Goal: Task Accomplishment & Management: Complete application form

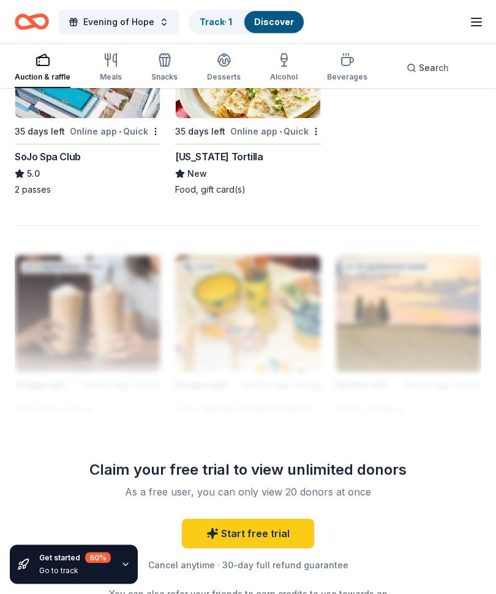
scroll to position [1643, 0]
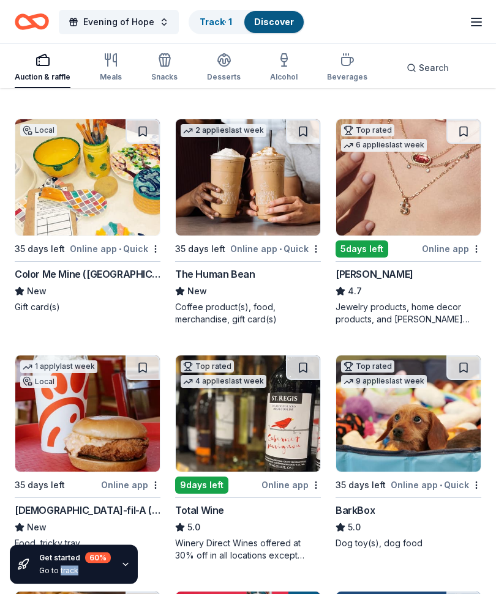
scroll to position [343, 0]
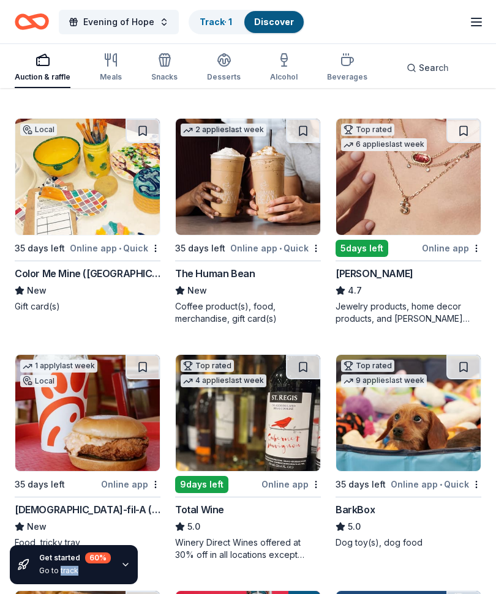
click at [422, 203] on img at bounding box center [408, 177] width 144 height 116
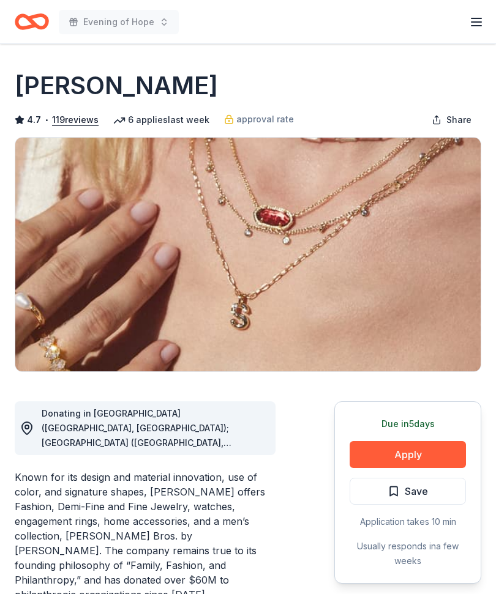
click at [420, 452] on button "Apply" at bounding box center [408, 454] width 116 height 27
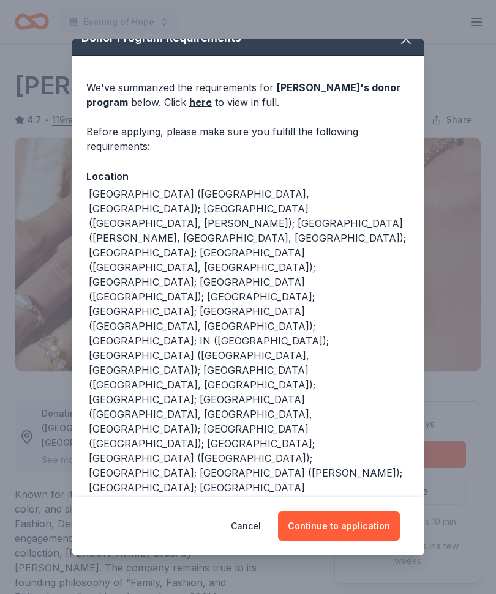
scroll to position [17, 0]
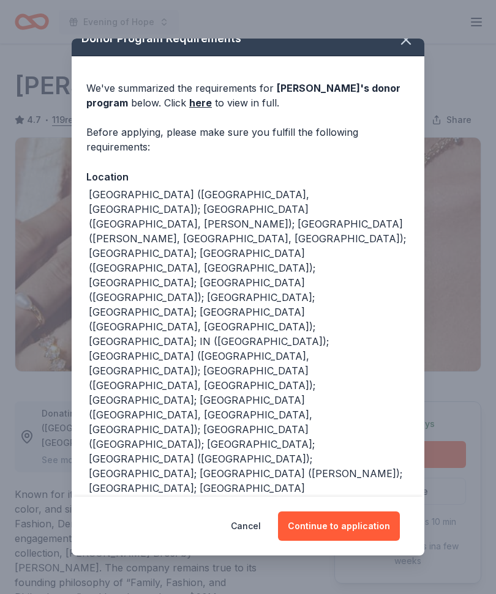
click at [350, 528] on button "Continue to application" at bounding box center [339, 526] width 122 height 29
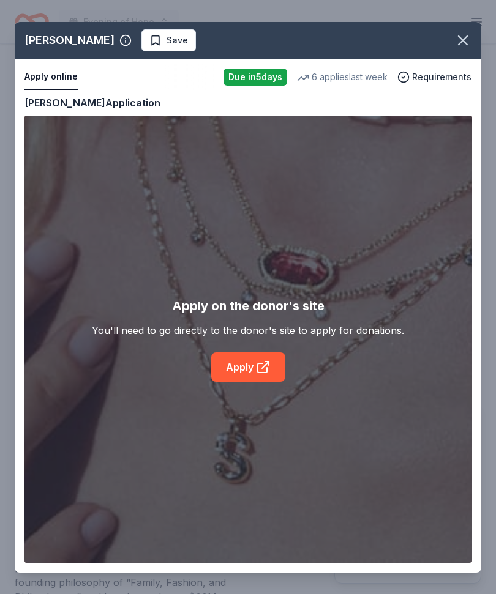
click at [255, 370] on div "Kendra Scott Save Apply online Due in 5 days 6 applies last week Requirements C…" at bounding box center [248, 297] width 466 height 551
click at [256, 363] on div "Kendra Scott Save Apply online Due in 5 days 6 applies last week Requirements C…" at bounding box center [248, 297] width 466 height 551
click at [254, 366] on div "Kendra Scott Save Apply online Due in 5 days 6 applies last week Requirements C…" at bounding box center [248, 297] width 466 height 551
click at [247, 366] on div "Kendra Scott Save Apply online Due in 5 days 6 applies last week Requirements C…" at bounding box center [248, 297] width 466 height 551
click at [262, 75] on div "Kendra Scott Save Apply online Due in 5 days 6 applies last week Requirements C…" at bounding box center [248, 297] width 466 height 551
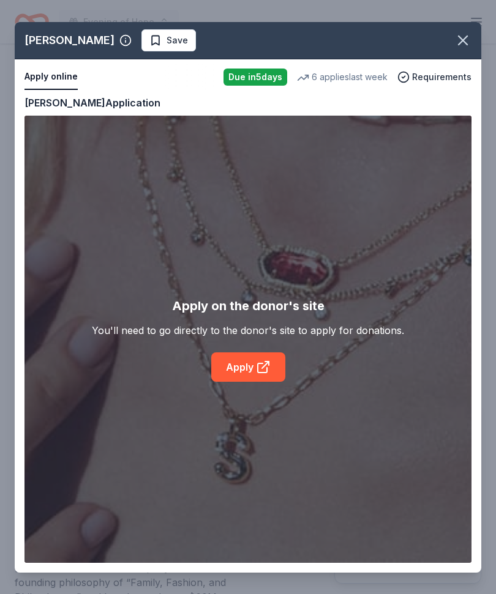
click at [147, 41] on div "Kendra Scott Save Apply online Due in 5 days 6 applies last week Requirements C…" at bounding box center [248, 297] width 466 height 551
click at [144, 42] on div "Kendra Scott Save Apply online Due in 5 days 6 applies last week Requirements C…" at bounding box center [248, 297] width 466 height 551
click at [253, 374] on div "Kendra Scott Save Apply online Due in 5 days 6 applies last week Requirements C…" at bounding box center [248, 297] width 466 height 551
click at [261, 371] on div "Kendra Scott Save Apply online Due in 5 days 6 applies last week Requirements C…" at bounding box center [248, 297] width 466 height 551
click at [274, 362] on div "Kendra Scott Save Apply online Due in 5 days 6 applies last week Requirements C…" at bounding box center [248, 297] width 466 height 551
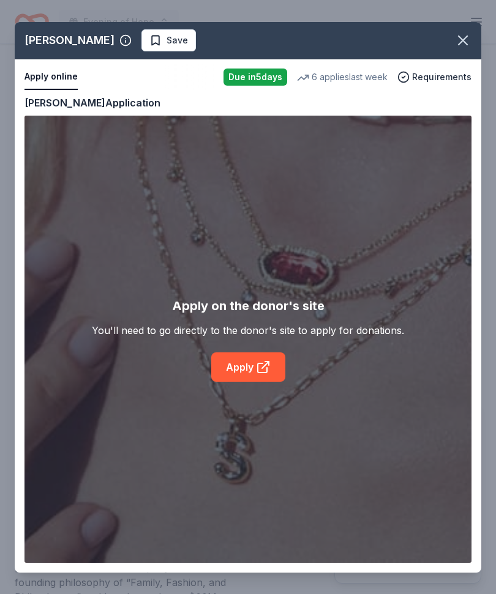
click at [263, 364] on div "Kendra Scott Save Apply online Due in 5 days 6 applies last week Requirements C…" at bounding box center [248, 297] width 466 height 551
click at [264, 361] on div "Kendra Scott Save Apply online Due in 5 days 6 applies last week Requirements C…" at bounding box center [248, 297] width 466 height 551
click at [257, 365] on div "Kendra Scott Save Apply online Due in 5 days 6 applies last week Requirements C…" at bounding box center [248, 297] width 466 height 551
click at [463, 34] on icon "button" at bounding box center [462, 40] width 17 height 17
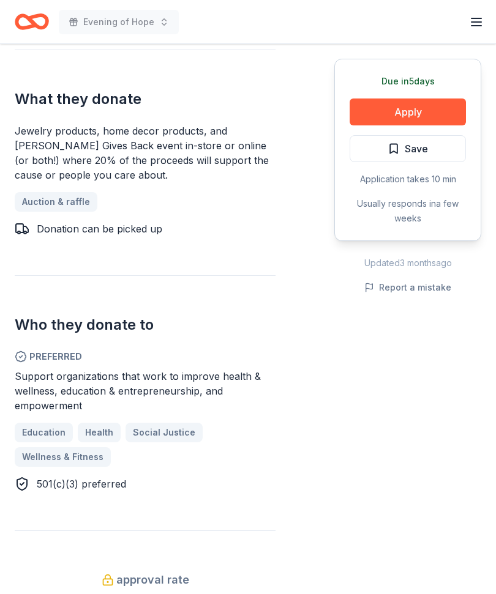
scroll to position [609, 0]
click at [103, 425] on span "Health" at bounding box center [99, 432] width 28 height 15
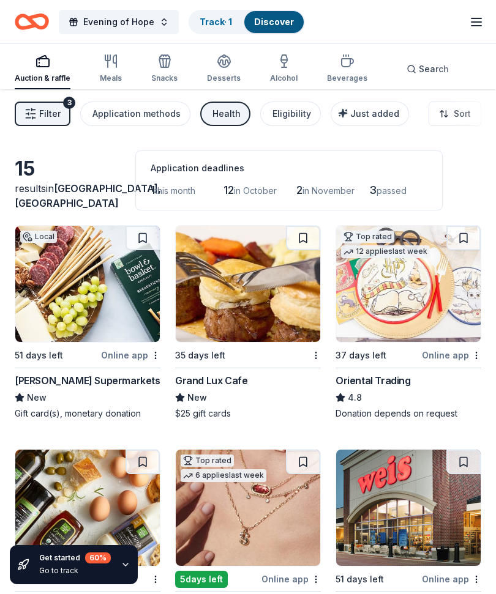
click at [97, 376] on div "Inserra Supermarkets" at bounding box center [88, 380] width 146 height 15
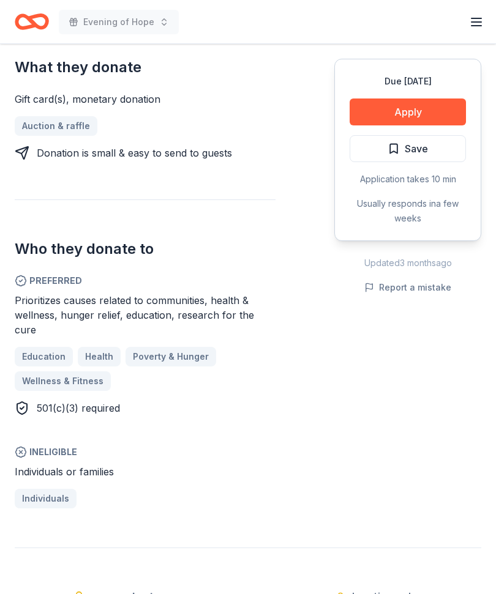
scroll to position [550, 0]
click at [107, 350] on span "Health" at bounding box center [99, 357] width 28 height 15
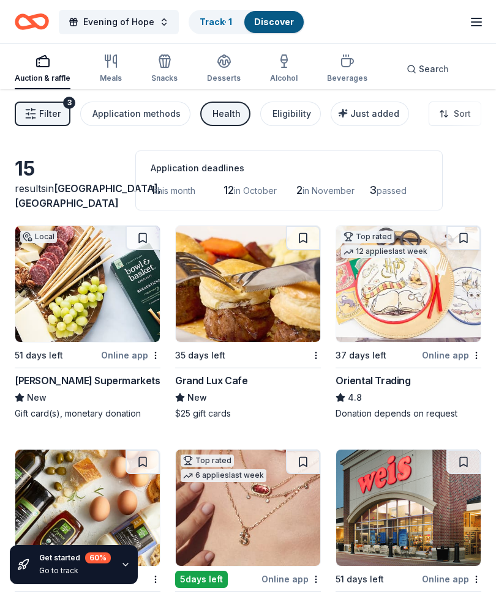
click at [91, 340] on img at bounding box center [87, 284] width 144 height 116
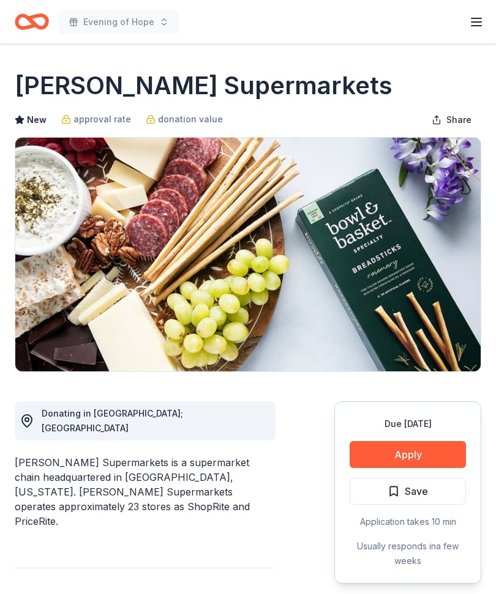
click at [438, 457] on button "Apply" at bounding box center [408, 454] width 116 height 27
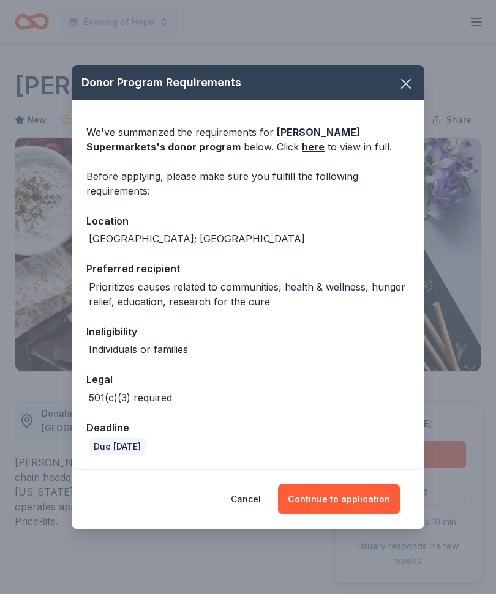
click at [352, 502] on button "Continue to application" at bounding box center [339, 499] width 122 height 29
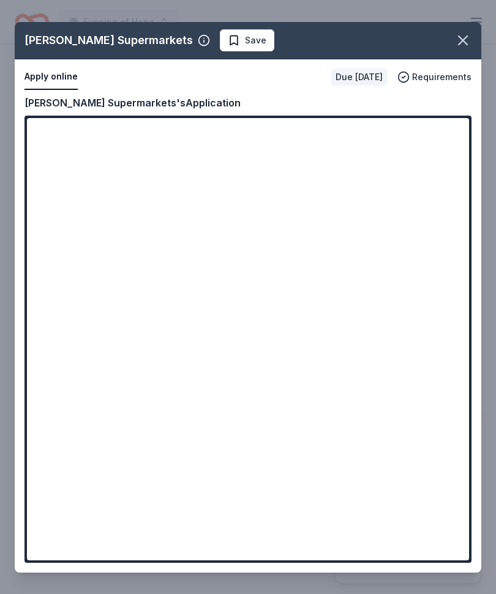
click at [120, 137] on div "[PERSON_NAME] Supermarkets Save Apply online Due [DATE] Requirements Copy and p…" at bounding box center [248, 297] width 466 height 551
click at [121, 135] on div "[PERSON_NAME] Supermarkets Save Apply online Due [DATE] Requirements Copy and p…" at bounding box center [248, 297] width 466 height 551
click at [101, 137] on div "Inserra Supermarkets Save Apply online Due in 51 days Requirements Copy and pas…" at bounding box center [248, 297] width 466 height 551
click at [97, 137] on div "Inserra Supermarkets Save Apply online Due in 51 days Requirements Copy and pas…" at bounding box center [248, 297] width 466 height 551
click at [402, 176] on div "Inserra Supermarkets Save Apply online Due in 51 days Requirements Copy and pas…" at bounding box center [248, 297] width 466 height 551
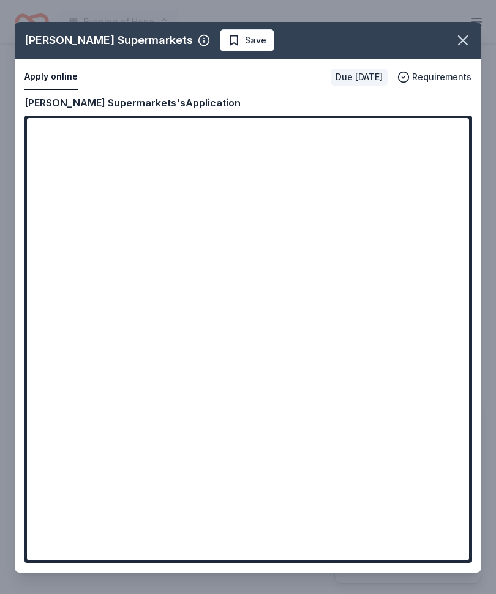
click at [402, 179] on div "Inserra Supermarkets Save Apply online Due in 51 days Requirements Copy and pas…" at bounding box center [248, 297] width 466 height 551
click at [395, 174] on div "Inserra Supermarkets Save Apply online Due in 51 days Requirements Copy and pas…" at bounding box center [248, 297] width 466 height 551
click at [415, 174] on div "Inserra Supermarkets Save Apply online Due in 51 days Requirements Copy and pas…" at bounding box center [248, 297] width 466 height 551
click at [413, 176] on div "Inserra Supermarkets Save Apply online Due in 51 days Requirements Copy and pas…" at bounding box center [248, 297] width 466 height 551
click at [110, 136] on div "Inserra Supermarkets Save Apply online Due in 51 days Requirements Copy and pas…" at bounding box center [248, 297] width 466 height 551
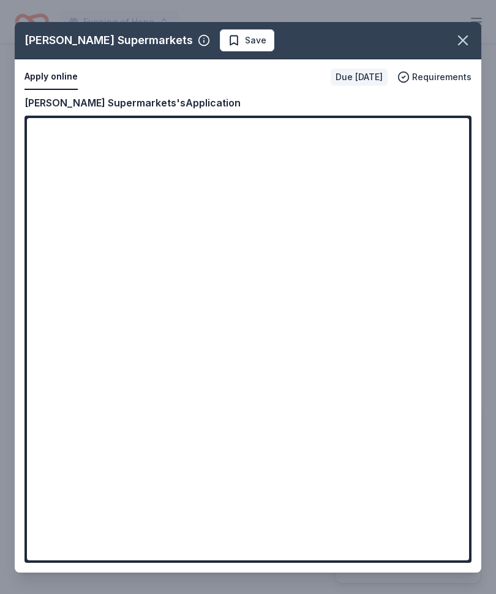
click at [98, 137] on div "Inserra Supermarkets Save Apply online Due in 51 days Requirements Copy and pas…" at bounding box center [248, 297] width 466 height 551
click at [111, 137] on div "Inserra Supermarkets Save Apply online Due in 51 days Requirements Copy and pas…" at bounding box center [248, 297] width 466 height 551
click at [53, 77] on div "Inserra Supermarkets Save Apply online Due in 51 days Requirements Copy and pas…" at bounding box center [248, 297] width 466 height 551
click at [52, 73] on div "Inserra Supermarkets Save Apply online Due in 51 days Requirements Copy and pas…" at bounding box center [248, 297] width 466 height 551
click at [49, 73] on div "Inserra Supermarkets Save Apply online Due in 51 days Requirements Copy and pas…" at bounding box center [248, 297] width 466 height 551
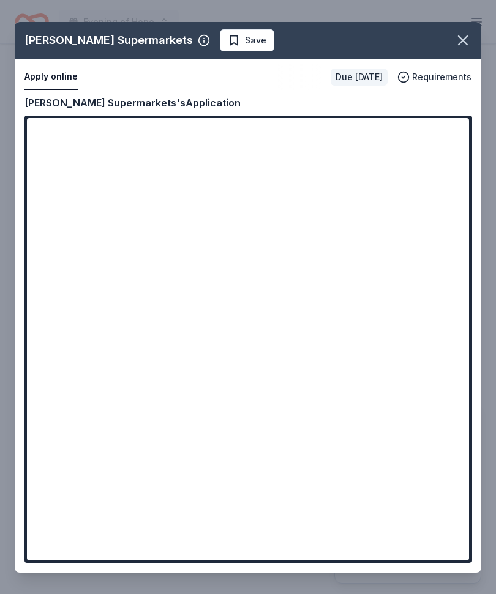
click at [59, 74] on div "Inserra Supermarkets Save Apply online Due in 51 days Requirements Copy and pas…" at bounding box center [248, 297] width 466 height 551
click at [49, 76] on div "Inserra Supermarkets Save Apply online Due in 51 days Requirements Copy and pas…" at bounding box center [248, 297] width 466 height 551
click at [465, 38] on icon "button" at bounding box center [463, 40] width 9 height 9
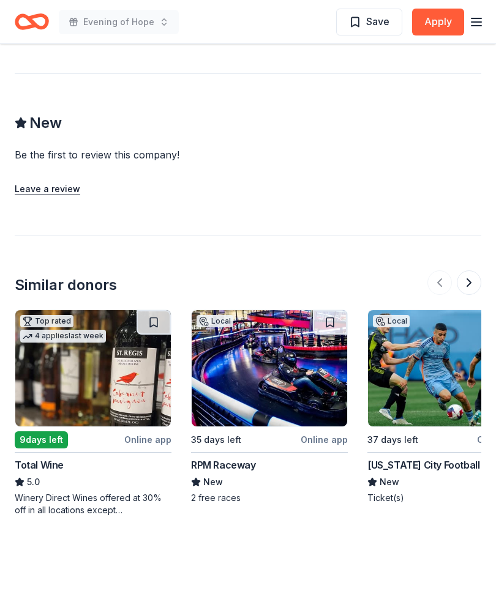
scroll to position [1311, 0]
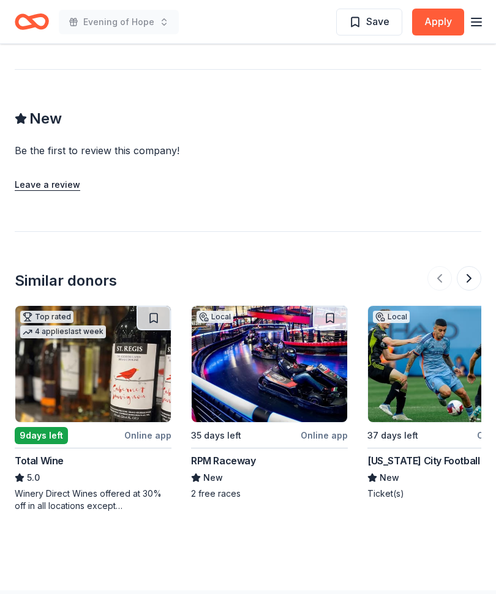
click at [138, 377] on img at bounding box center [92, 365] width 155 height 116
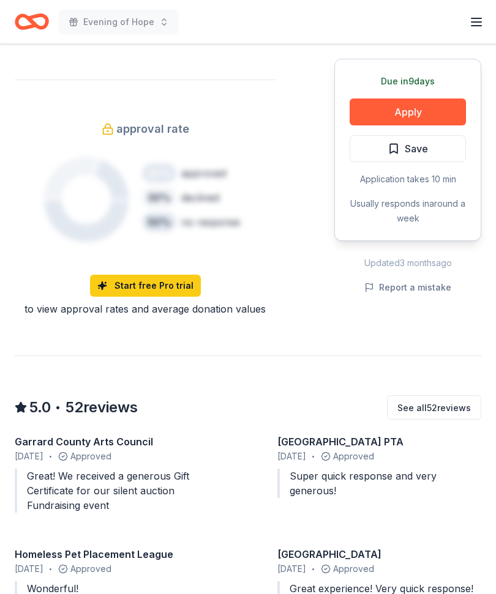
scroll to position [907, 0]
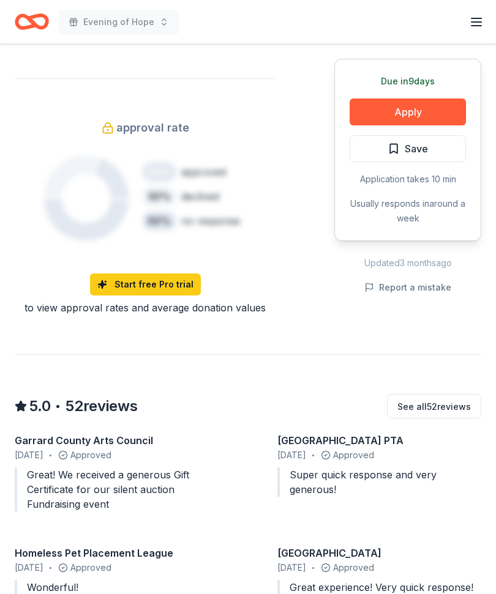
click at [165, 274] on link "Start free Pro trial" at bounding box center [145, 285] width 111 height 22
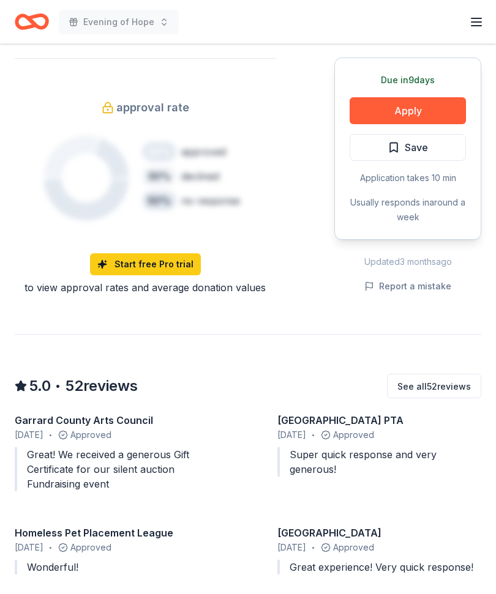
click at [432, 97] on button "Apply" at bounding box center [408, 110] width 116 height 27
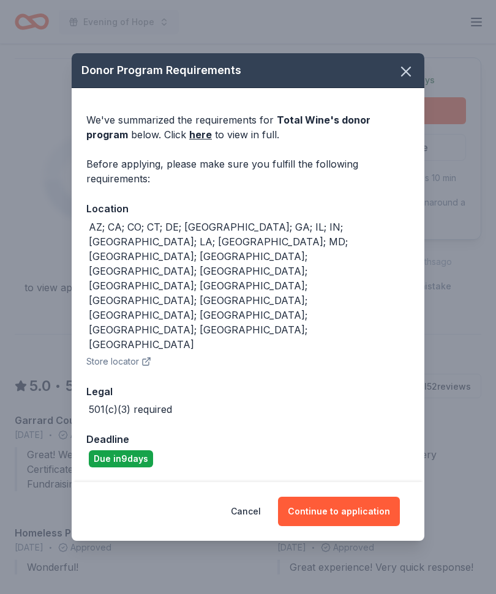
click at [345, 497] on button "Continue to application" at bounding box center [339, 511] width 122 height 29
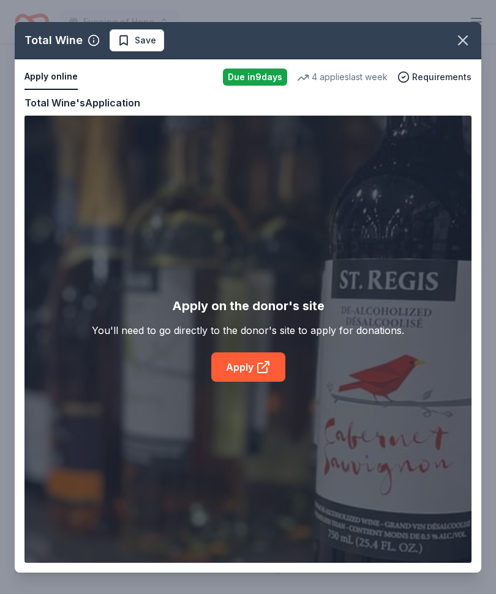
click at [249, 368] on div "Total Wine Save Apply online Due in 9 days 4 applies last week Requirements Cop…" at bounding box center [248, 297] width 466 height 551
click at [257, 369] on div "Total Wine Save Apply online Due in 9 days 4 applies last week Requirements Cop…" at bounding box center [248, 297] width 466 height 551
click at [249, 369] on div "Total Wine Save Apply online Due in 9 days 4 applies last week Requirements Cop…" at bounding box center [248, 297] width 466 height 551
click at [124, 40] on div "Total Wine Save Apply online Due in 9 days 4 applies last week Requirements Cop…" at bounding box center [248, 297] width 466 height 551
click at [453, 79] on div "Total Wine Save Apply online Due in 9 days 4 applies last week Requirements Cop…" at bounding box center [248, 297] width 466 height 551
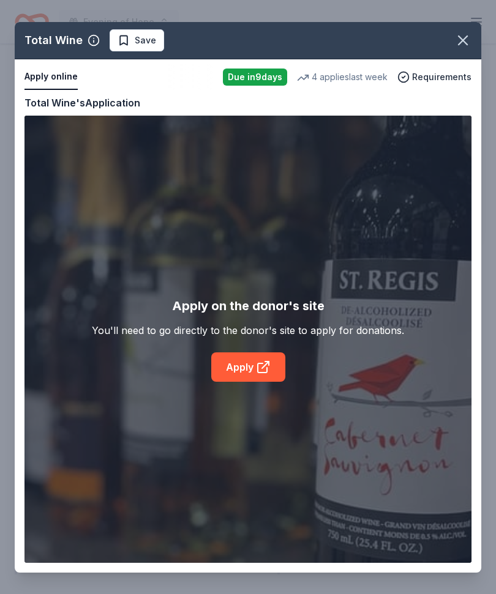
click at [416, 75] on div "Total Wine Save Apply online Due in 9 days 4 applies last week Requirements Cop…" at bounding box center [248, 297] width 466 height 551
click at [430, 76] on div "Total Wine Save Apply online Due in 9 days 4 applies last week Requirements Cop…" at bounding box center [248, 297] width 466 height 551
click at [438, 78] on div "Total Wine Save Apply online Due in 9 days 4 applies last week Requirements Cop…" at bounding box center [248, 297] width 466 height 551
click at [438, 88] on div "Total Wine Save Apply online Due in 9 days 4 applies last week Requirements Cop…" at bounding box center [248, 297] width 466 height 551
click at [254, 373] on div "Total Wine Save Apply online Due in 9 days 4 applies last week Requirements Cop…" at bounding box center [248, 297] width 466 height 551
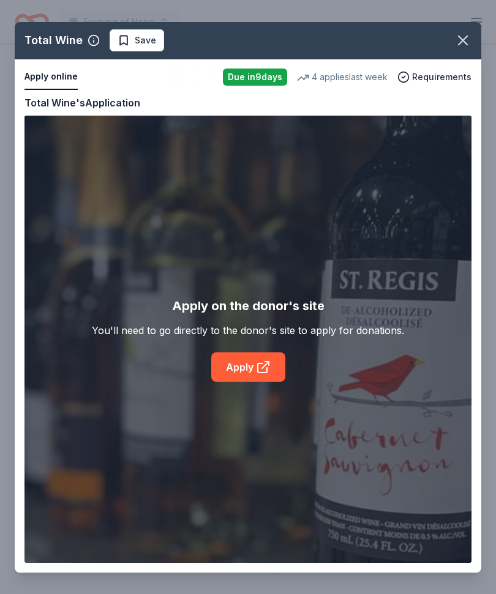
click at [317, 314] on div "Total Wine Save Apply online Due in 9 days 4 applies last week Requirements Cop…" at bounding box center [248, 297] width 466 height 551
click at [310, 307] on div "Total Wine Save Apply online Due in 9 days 4 applies last week Requirements Cop…" at bounding box center [248, 297] width 466 height 551
click at [466, 45] on icon "button" at bounding box center [463, 40] width 9 height 9
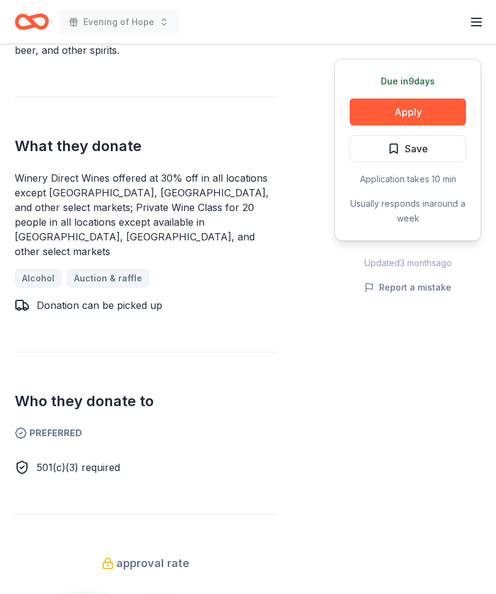
scroll to position [471, 0]
click at [133, 269] on link "Auction & raffle" at bounding box center [108, 279] width 83 height 20
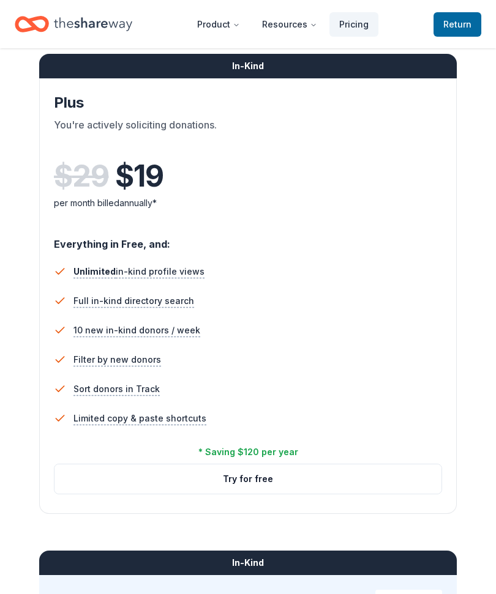
scroll to position [634, 0]
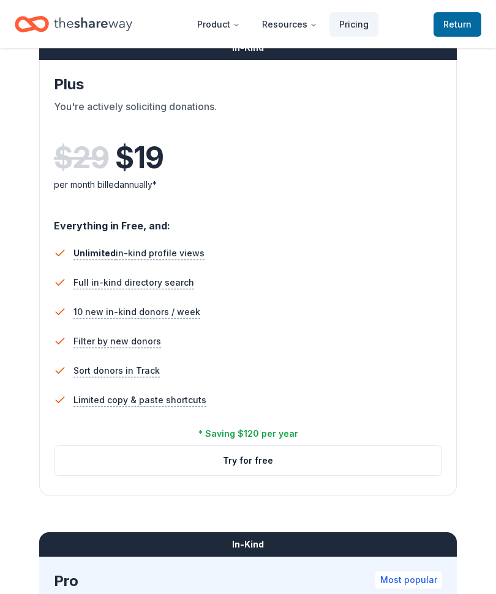
click at [408, 466] on button "Try for free" at bounding box center [247, 461] width 387 height 29
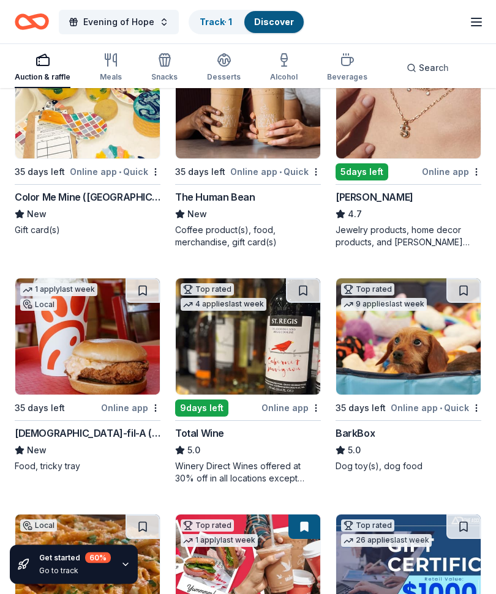
scroll to position [420, 0]
click at [281, 405] on div "Online app" at bounding box center [290, 407] width 59 height 15
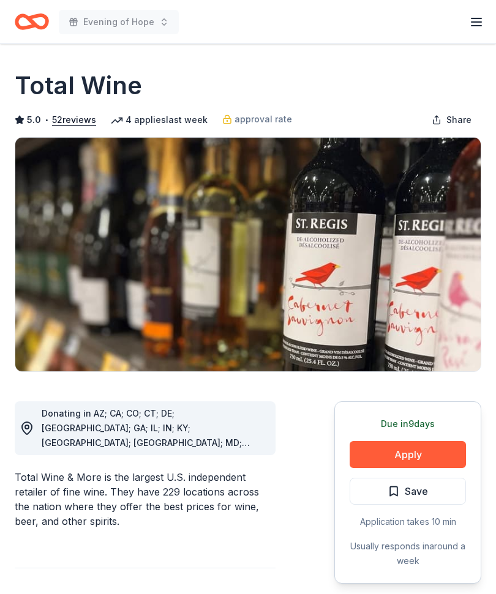
click at [473, 23] on icon "button" at bounding box center [476, 22] width 15 height 15
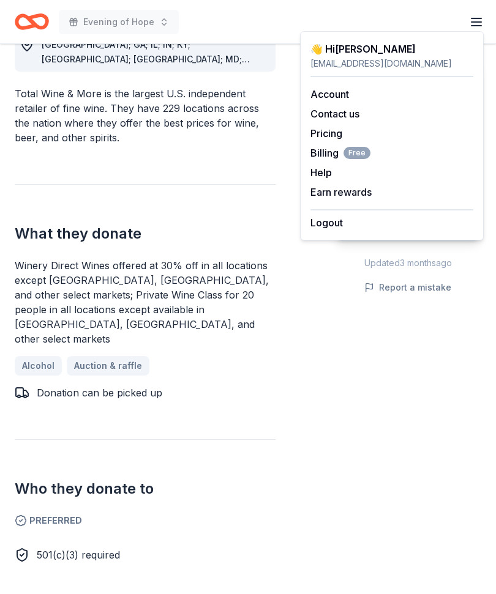
scroll to position [384, 0]
click at [24, 391] on icon at bounding box center [25, 394] width 5 height 6
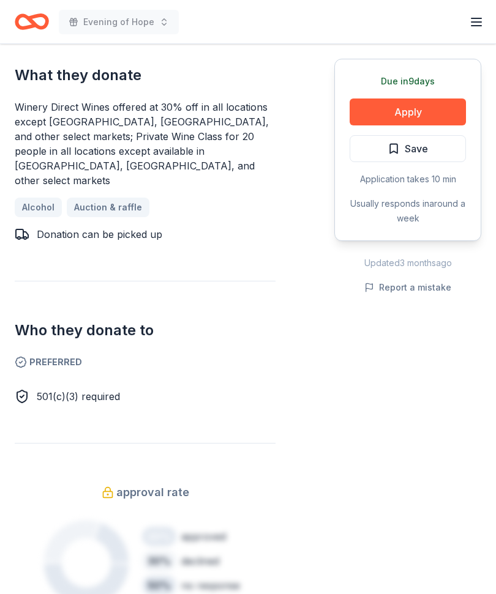
scroll to position [558, 0]
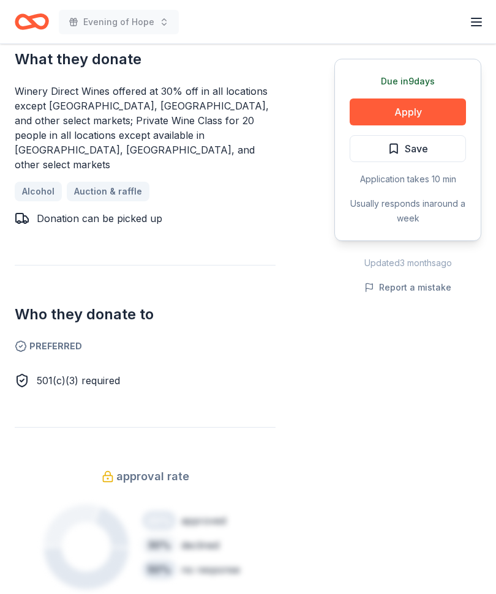
click at [75, 340] on span "Preferred" at bounding box center [145, 347] width 261 height 15
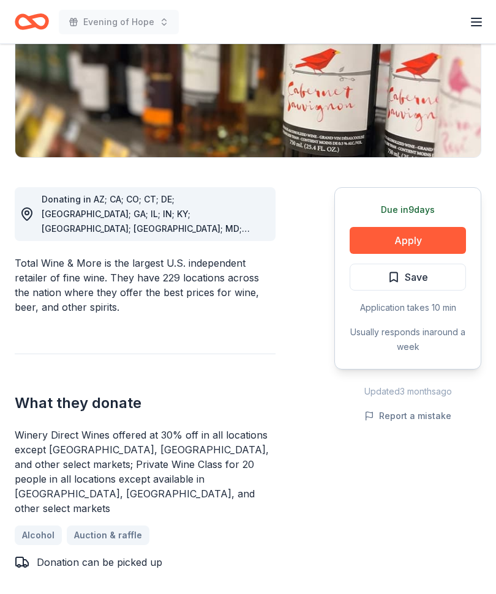
scroll to position [203, 0]
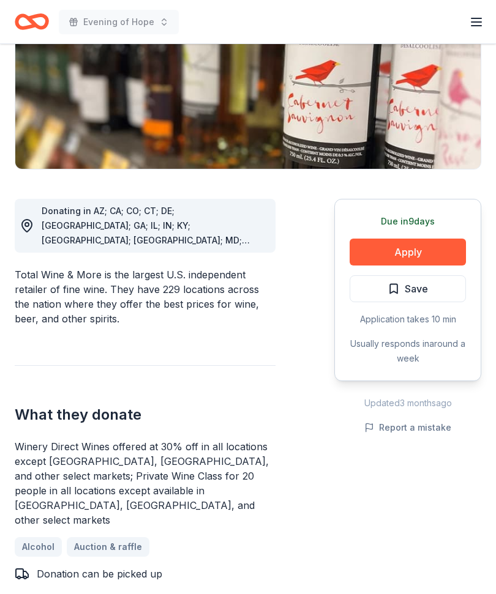
click at [429, 250] on button "Apply" at bounding box center [408, 252] width 116 height 27
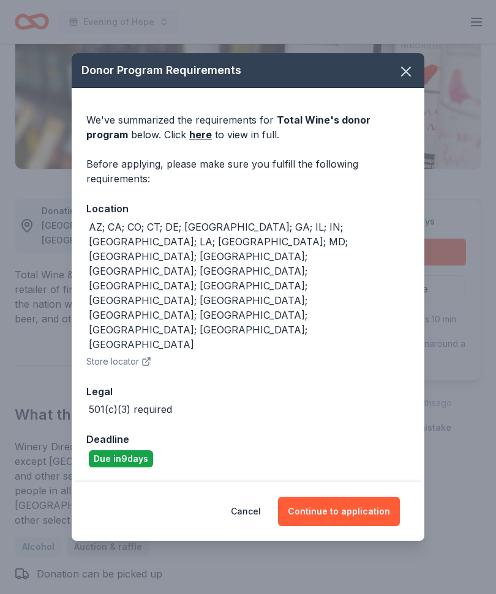
click at [129, 451] on div "Due [DATE]" at bounding box center [121, 459] width 64 height 17
click at [354, 497] on button "Continue to application" at bounding box center [339, 511] width 122 height 29
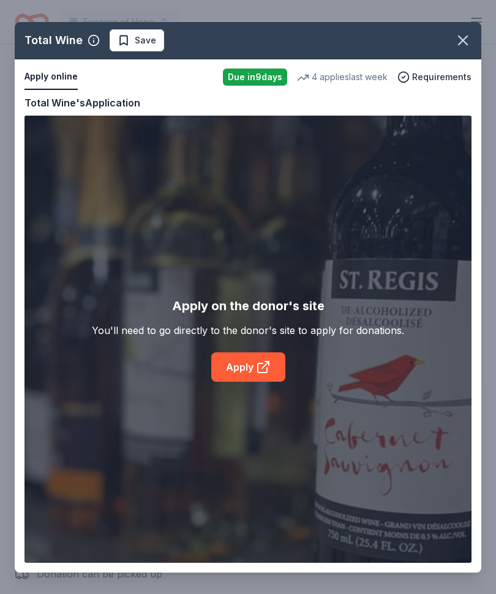
click at [465, 39] on icon "button" at bounding box center [462, 40] width 17 height 17
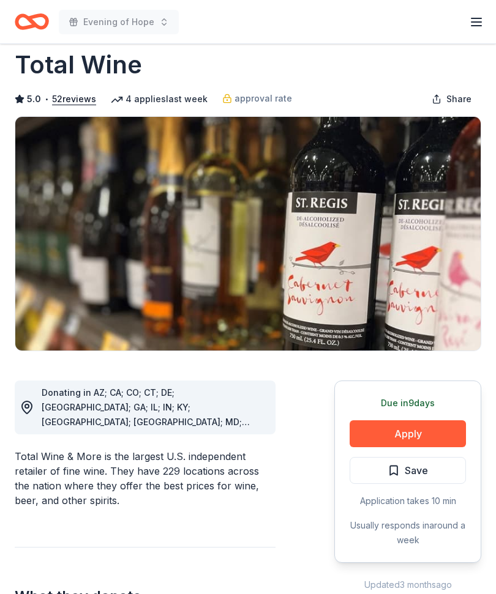
scroll to position [0, 0]
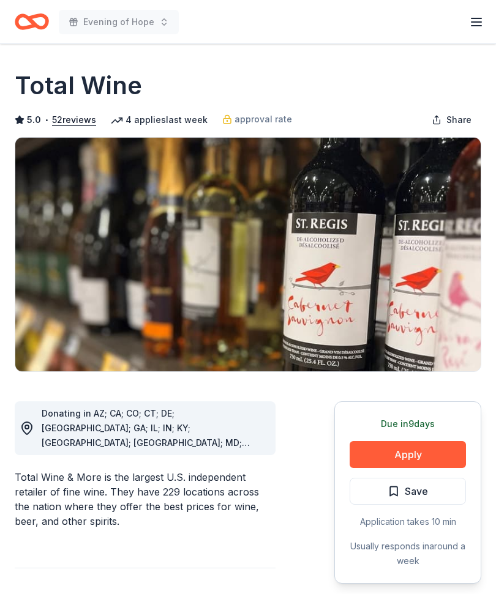
click at [124, 83] on h1 "Total Wine" at bounding box center [78, 86] width 127 height 34
click at [118, 82] on h1 "Total Wine" at bounding box center [78, 86] width 127 height 34
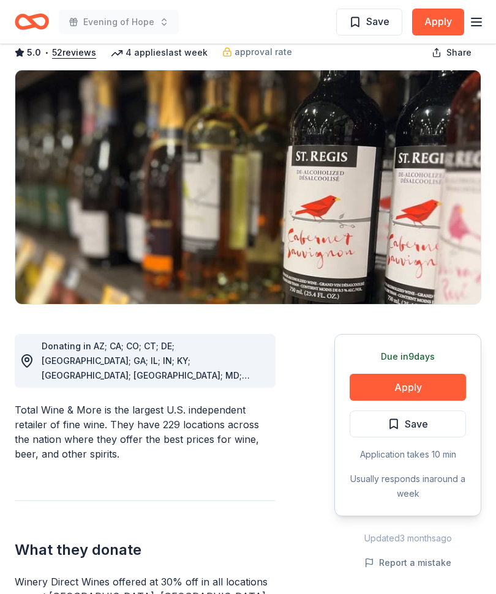
click at [444, 389] on button "Apply" at bounding box center [408, 387] width 116 height 27
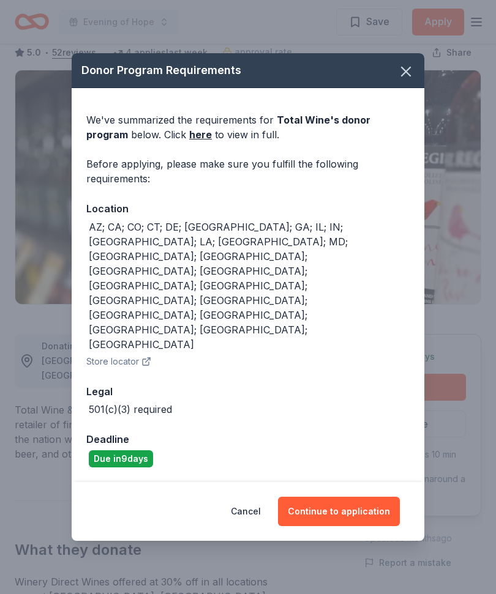
click at [372, 497] on button "Continue to application" at bounding box center [339, 511] width 122 height 29
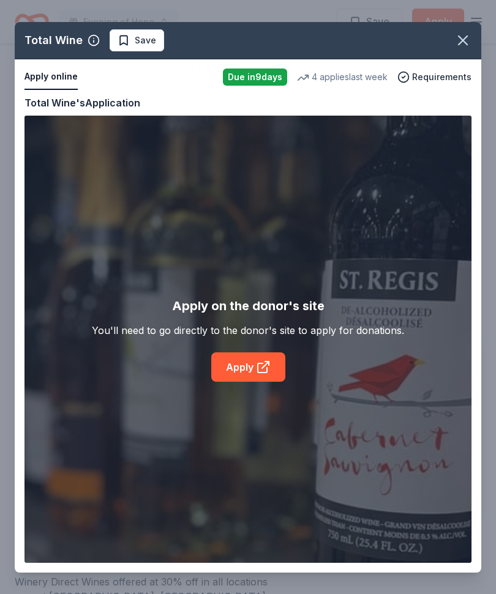
click at [274, 370] on div "Total Wine Save Apply online Due [DATE] 4 applies last week Requirements Copy a…" at bounding box center [248, 297] width 466 height 551
